Goal: Task Accomplishment & Management: Manage account settings

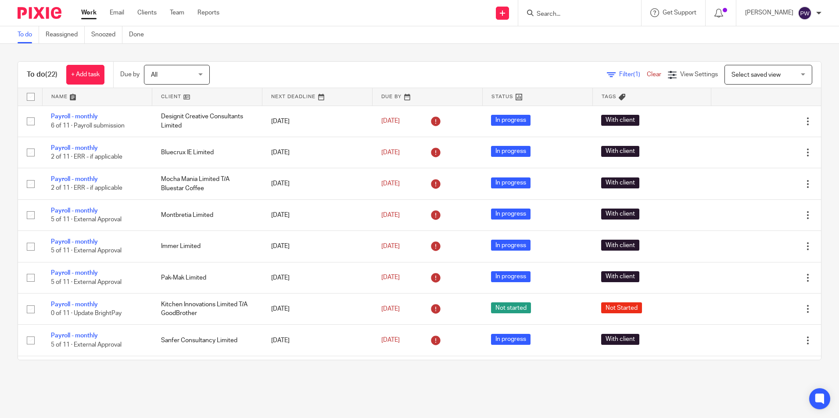
click at [171, 92] on link at bounding box center [207, 97] width 110 height 18
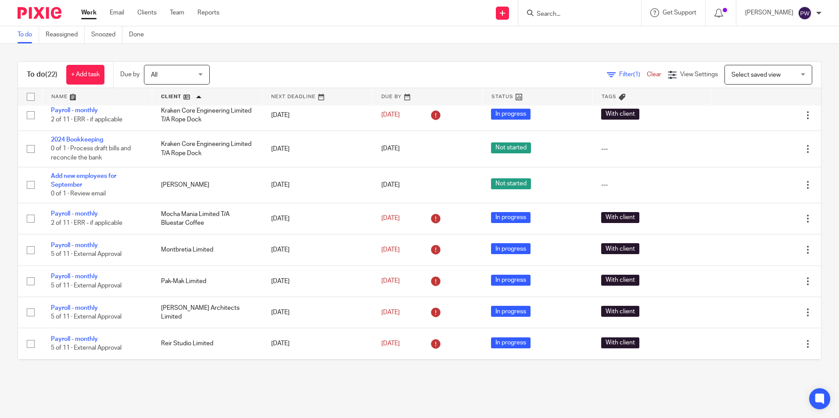
scroll to position [395, 0]
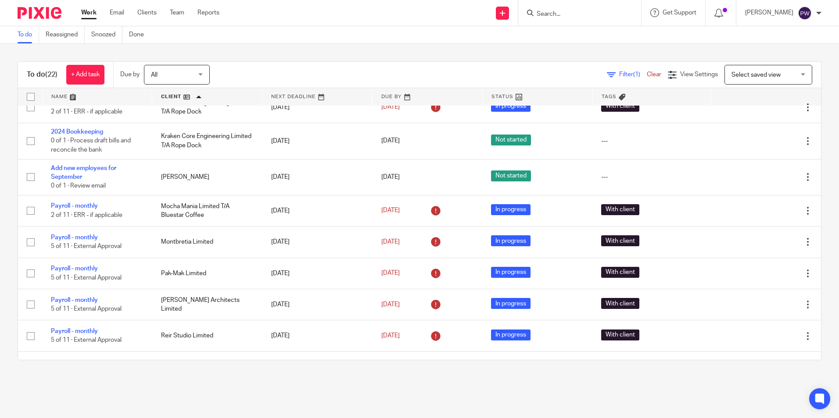
click at [166, 96] on link at bounding box center [207, 97] width 110 height 18
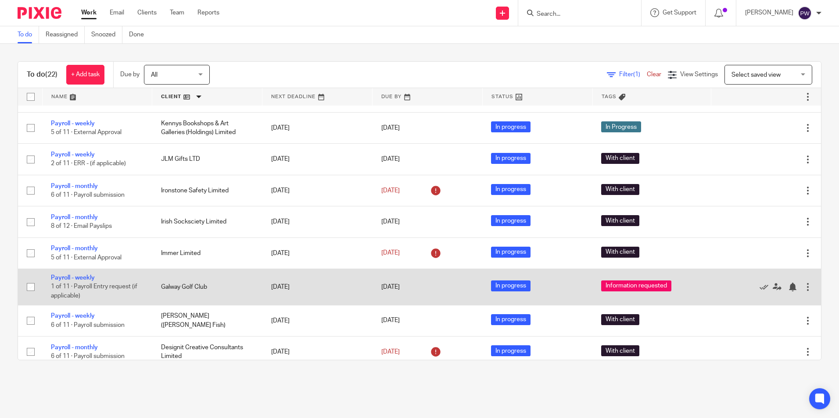
scroll to position [351, 0]
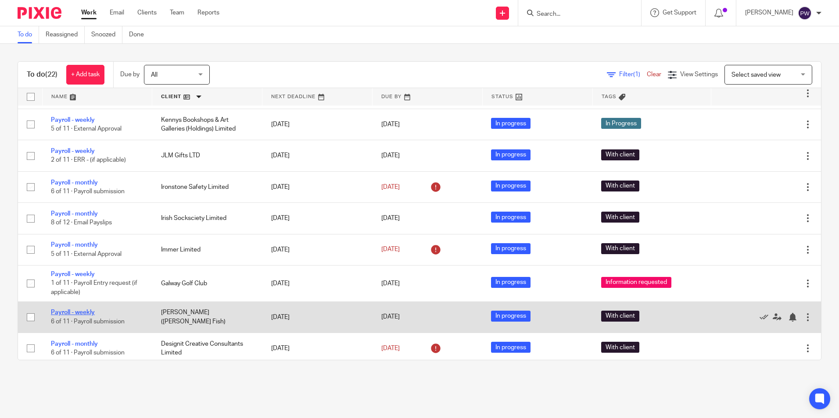
click at [79, 311] on link "Payroll - weekly" at bounding box center [73, 313] width 44 height 6
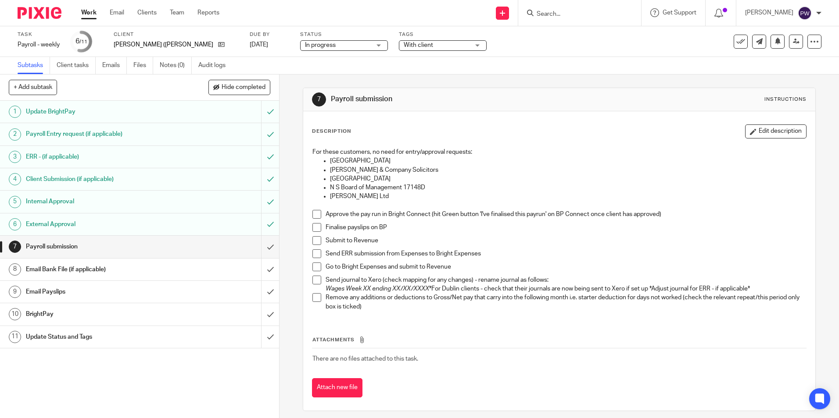
click at [404, 44] on span "With client" at bounding box center [418, 45] width 29 height 6
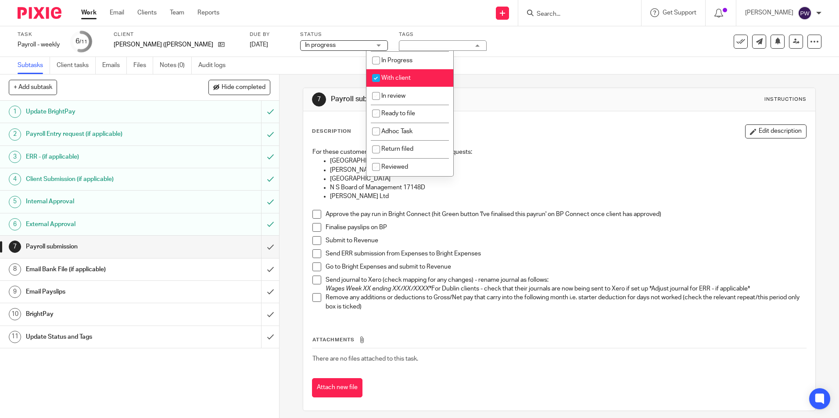
scroll to position [61, 0]
click at [375, 79] on input "checkbox" at bounding box center [376, 78] width 17 height 17
checkbox input "false"
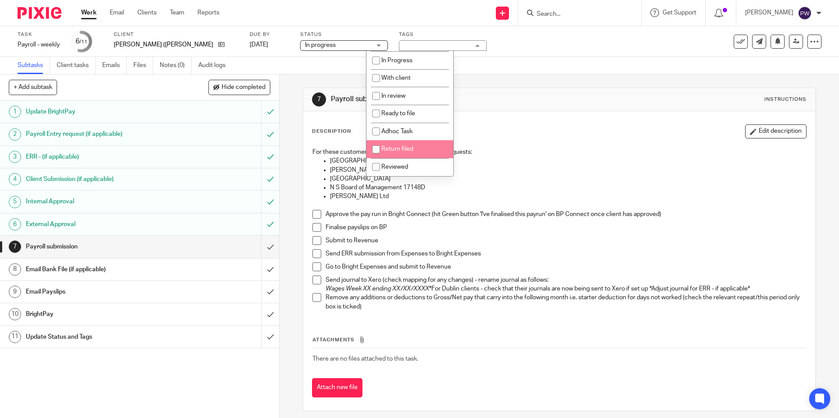
click at [374, 148] on input "checkbox" at bounding box center [376, 149] width 17 height 17
checkbox input "true"
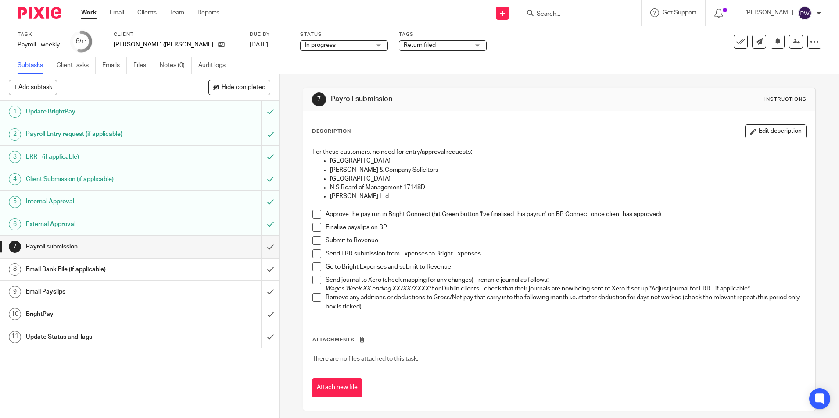
click at [491, 64] on div "Subtasks Client tasks Emails Files Notes (0) Audit logs" at bounding box center [419, 66] width 839 height 18
click at [313, 212] on span at bounding box center [316, 214] width 9 height 9
click at [313, 228] on span at bounding box center [316, 227] width 9 height 9
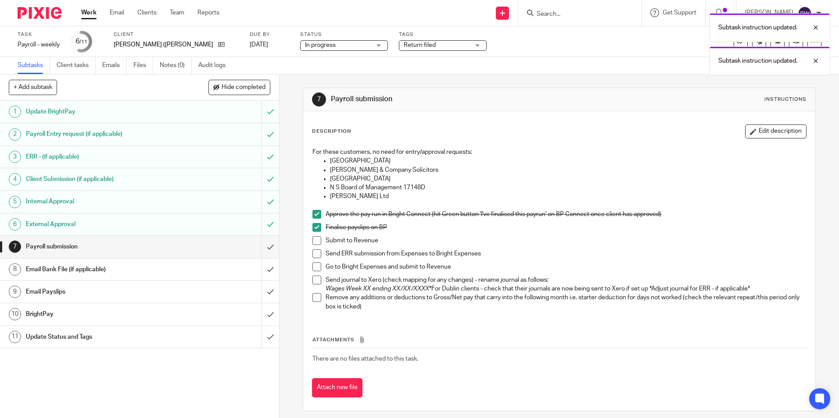
click at [313, 243] on span at bounding box center [316, 240] width 9 height 9
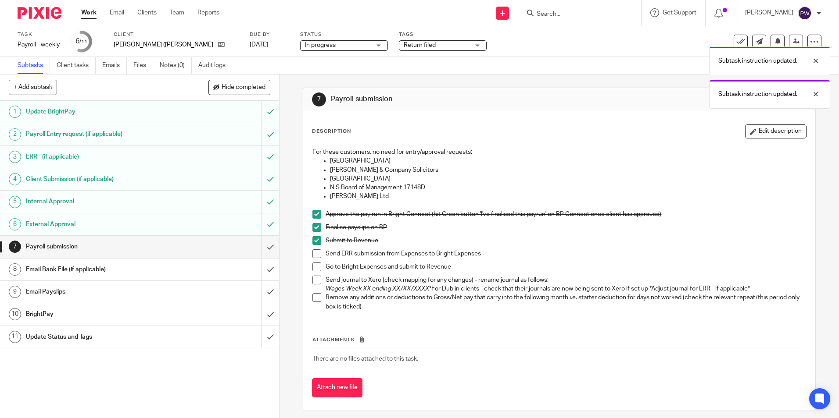
click at [313, 251] on span at bounding box center [316, 254] width 9 height 9
click at [315, 270] on span at bounding box center [316, 267] width 9 height 9
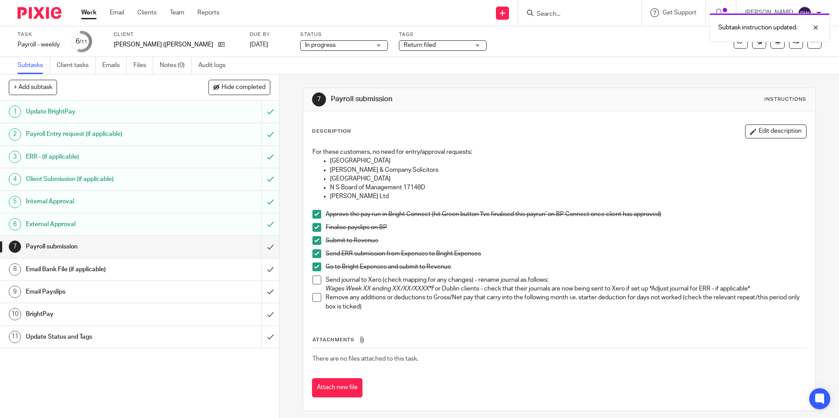
click at [314, 282] on span at bounding box center [316, 280] width 9 height 9
click at [314, 279] on span at bounding box center [316, 280] width 9 height 9
click at [318, 282] on span at bounding box center [316, 280] width 9 height 9
click at [314, 302] on span at bounding box center [316, 297] width 9 height 9
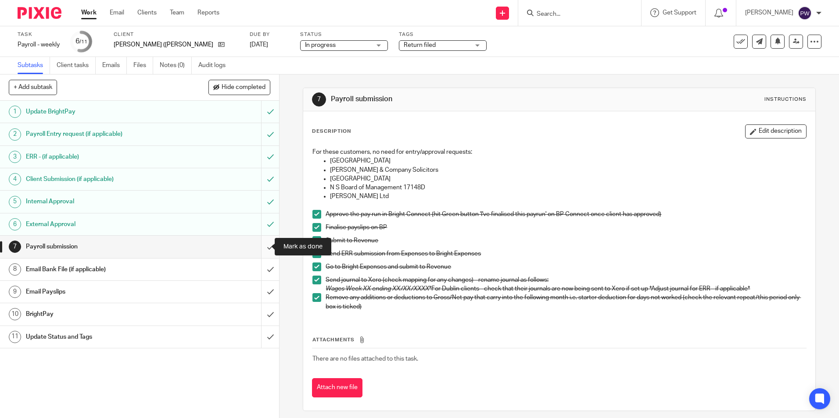
click at [259, 246] on input "submit" at bounding box center [139, 247] width 279 height 22
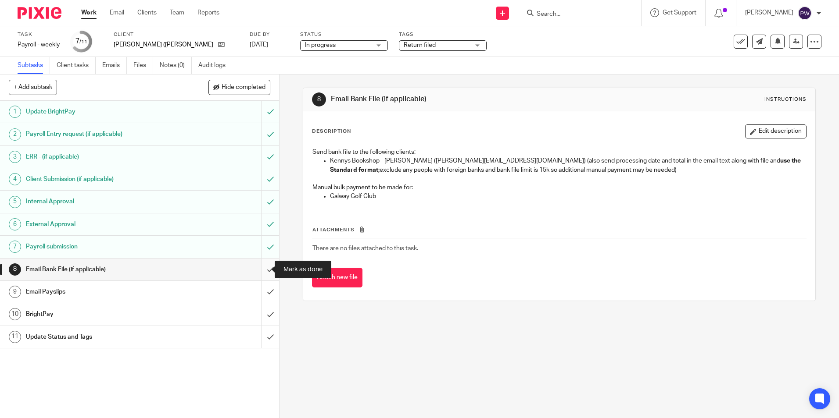
click at [263, 270] on input "submit" at bounding box center [139, 270] width 279 height 22
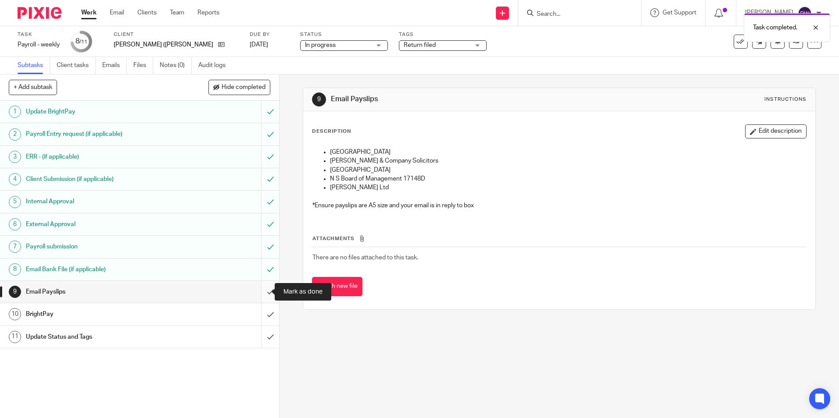
click at [260, 291] on input "submit" at bounding box center [139, 292] width 279 height 22
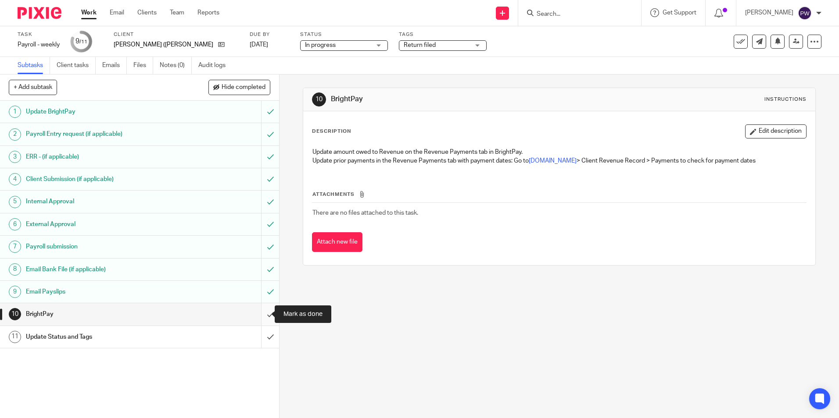
click at [261, 316] on input "submit" at bounding box center [139, 315] width 279 height 22
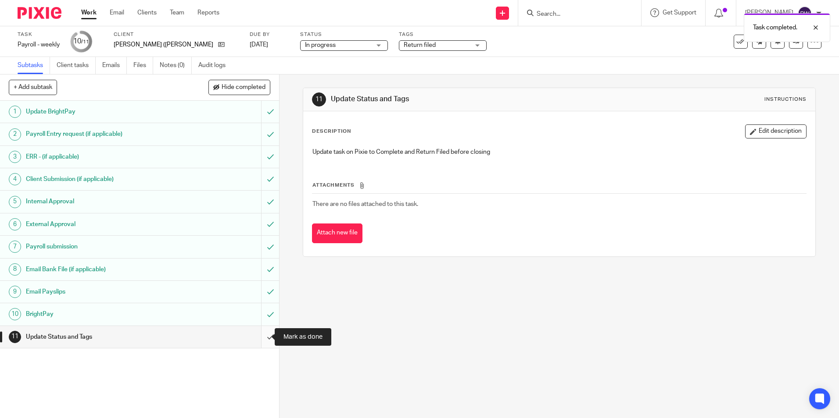
click at [258, 339] on input "submit" at bounding box center [139, 337] width 279 height 22
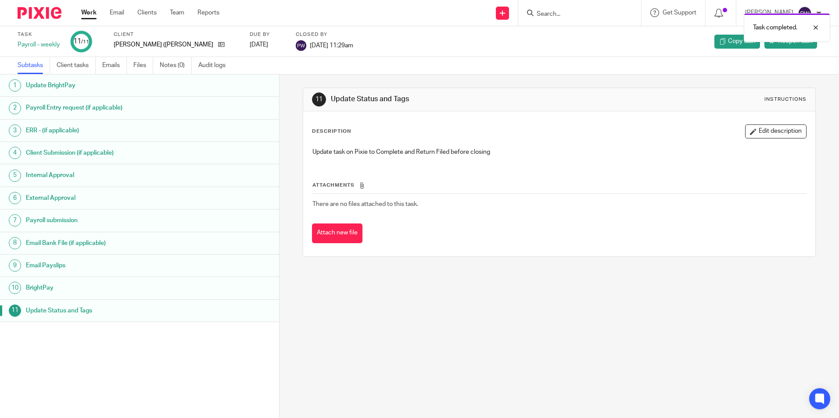
click at [88, 11] on link "Work" at bounding box center [88, 12] width 15 height 9
